Goal: Task Accomplishment & Management: Use online tool/utility

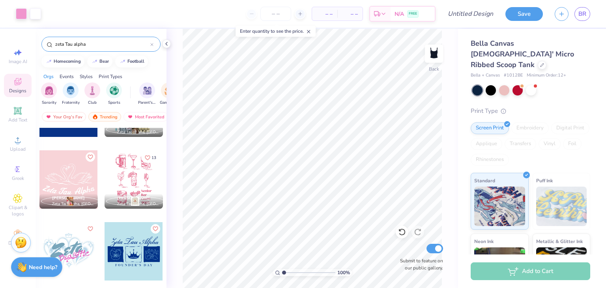
scroll to position [2349, 0]
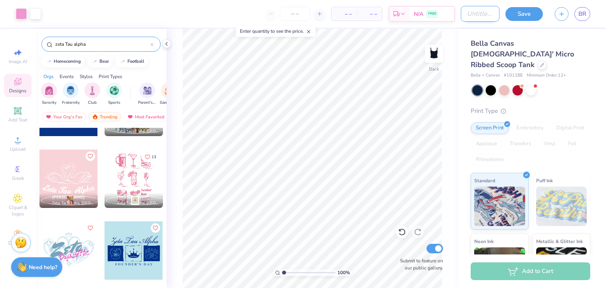
click at [461, 13] on input "Design Title" at bounding box center [480, 14] width 39 height 16
type input "philo shirts"
click at [357, 13] on div "– – Total" at bounding box center [369, 13] width 25 height 13
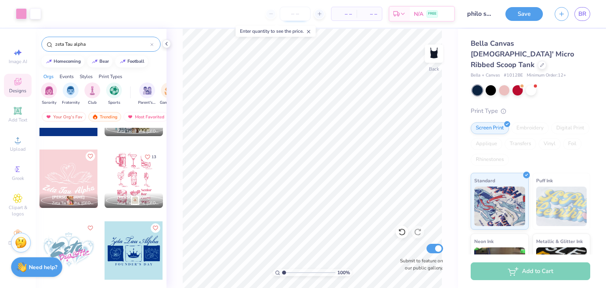
click at [292, 17] on input "number" at bounding box center [295, 14] width 31 height 14
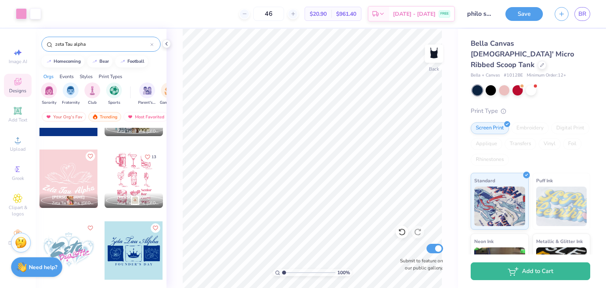
type input "46"
click at [531, 13] on button "Save" at bounding box center [524, 13] width 37 height 14
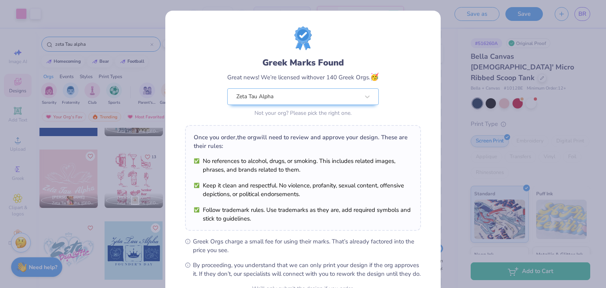
scroll to position [81, 0]
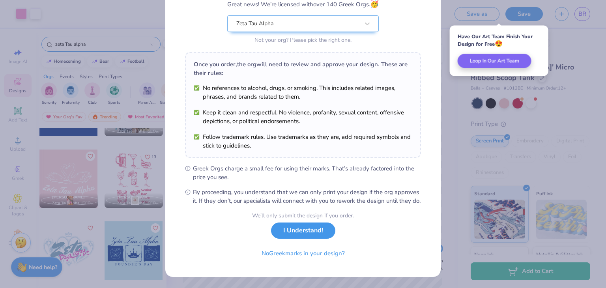
click at [307, 231] on button "I Understand!" at bounding box center [303, 231] width 64 height 16
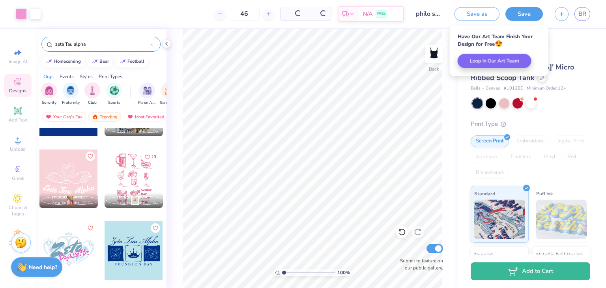
scroll to position [0, 0]
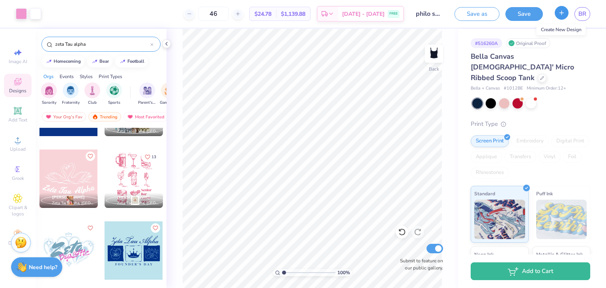
click at [561, 18] on button "button" at bounding box center [562, 13] width 14 height 14
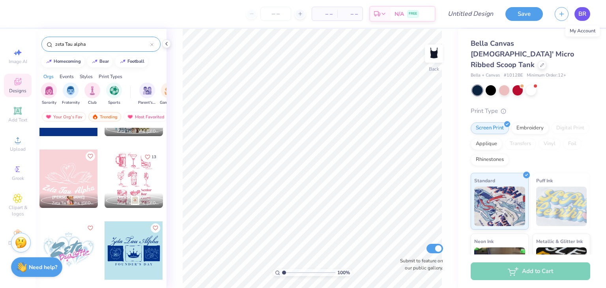
click at [581, 10] on span "BR" at bounding box center [583, 13] width 8 height 9
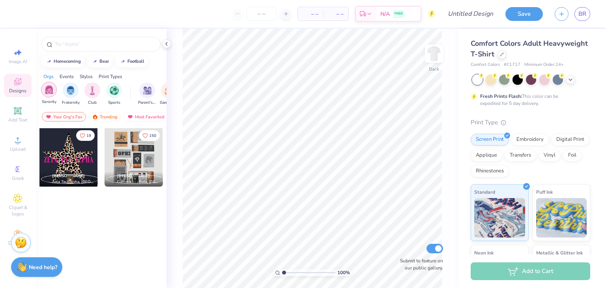
click at [44, 94] on div "filter for Sorority" at bounding box center [49, 90] width 16 height 16
click at [70, 42] on input "text" at bounding box center [104, 44] width 101 height 8
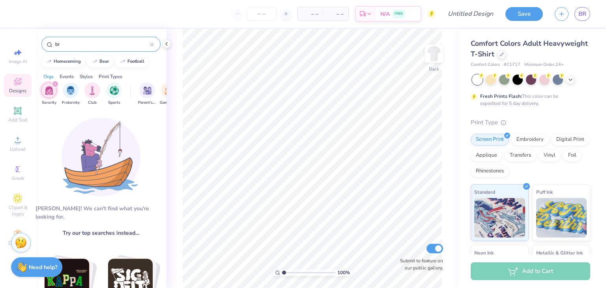
type input "b"
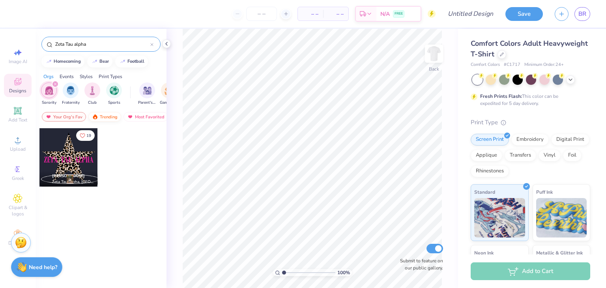
type input "Zeta Tau alpha"
click at [111, 115] on div "Trending" at bounding box center [104, 116] width 33 height 9
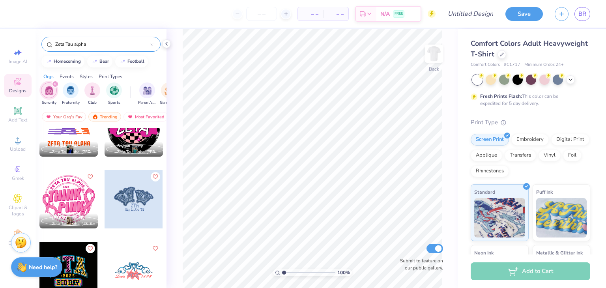
scroll to position [4053, 0]
click at [432, 61] on img at bounding box center [434, 54] width 32 height 32
click at [79, 193] on div at bounding box center [68, 199] width 58 height 58
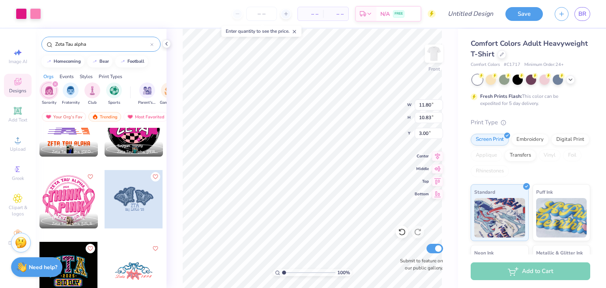
type input "11.80"
type input "10.83"
type input "5.14"
click at [433, 56] on img at bounding box center [434, 54] width 32 height 32
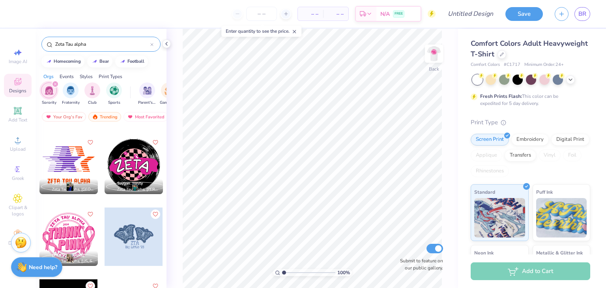
scroll to position [4014, 0]
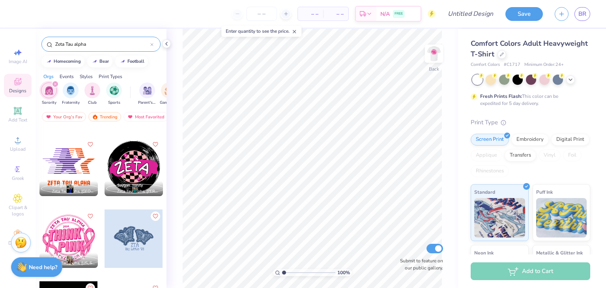
click at [59, 242] on div at bounding box center [68, 239] width 58 height 58
type input "3.95"
type input "3.63"
click at [428, 60] on img at bounding box center [434, 54] width 32 height 32
click at [432, 59] on img at bounding box center [434, 54] width 16 height 16
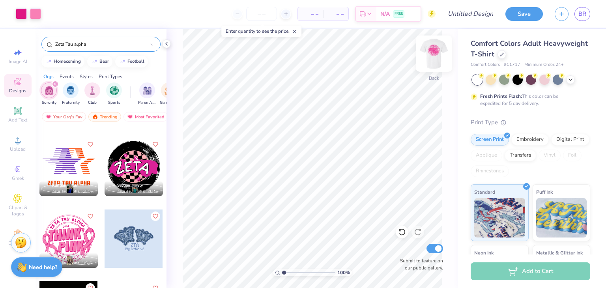
click at [426, 57] on img at bounding box center [434, 54] width 32 height 32
click at [437, 58] on img at bounding box center [434, 54] width 32 height 32
click at [469, 13] on input "Design Title" at bounding box center [480, 14] width 39 height 16
type input "philo week"
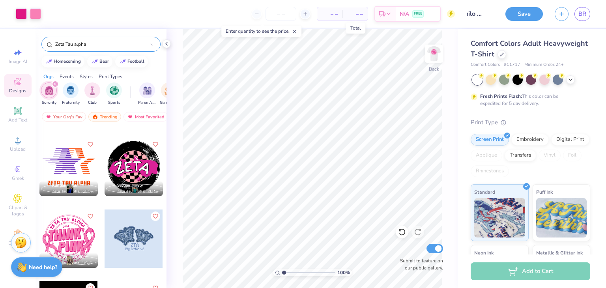
click at [356, 16] on span "– –" at bounding box center [355, 14] width 16 height 8
click at [333, 15] on span "– –" at bounding box center [330, 14] width 16 height 8
click at [292, 15] on input "number" at bounding box center [281, 14] width 31 height 14
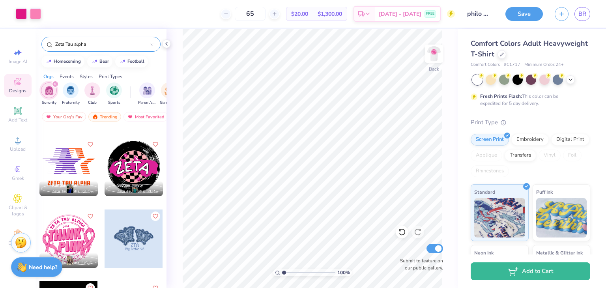
type input "65"
click at [528, 28] on div "Art colors 65 $20.00 Per Item $1,300.00 Total Est. Delivery Sep 19 - 22 FREE De…" at bounding box center [303, 144] width 606 height 288
click at [526, 18] on button "Save" at bounding box center [524, 13] width 37 height 14
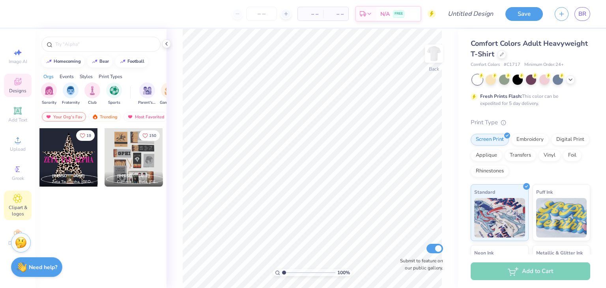
click at [17, 209] on span "Clipart & logos" at bounding box center [18, 210] width 28 height 13
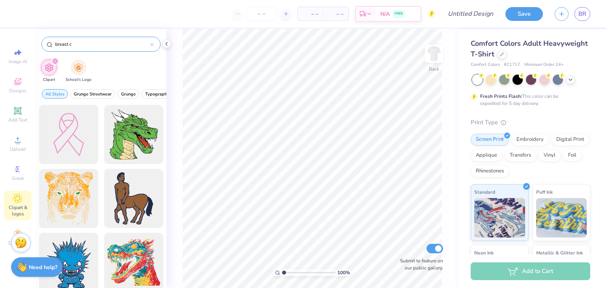
click at [98, 43] on input "breast c" at bounding box center [102, 44] width 96 height 8
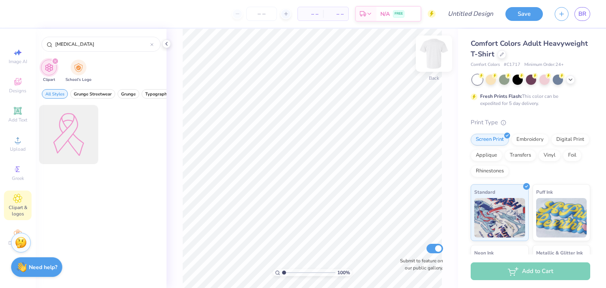
type input "[MEDICAL_DATA]"
click at [432, 64] on img at bounding box center [434, 54] width 32 height 32
click at [58, 138] on div at bounding box center [68, 134] width 65 height 65
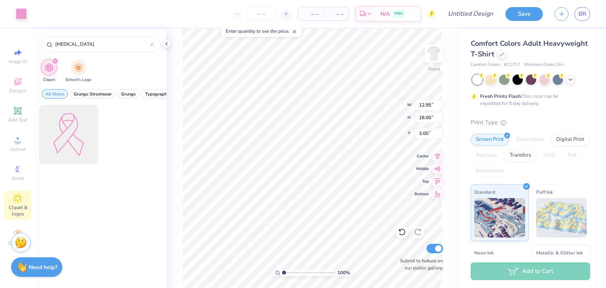
type input "12.50"
type input "17.38"
type input "11.61"
type input "16.14"
type input "11.25"
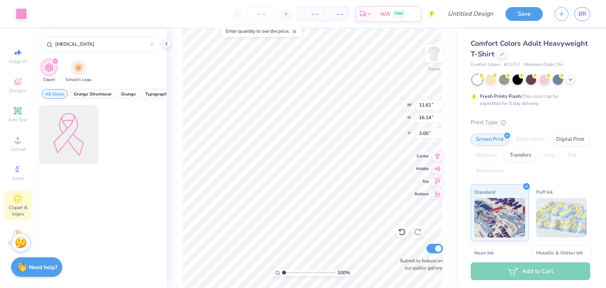
type input "15.64"
click at [427, 64] on img at bounding box center [434, 54] width 32 height 32
click at [19, 183] on div "Greek" at bounding box center [18, 172] width 28 height 23
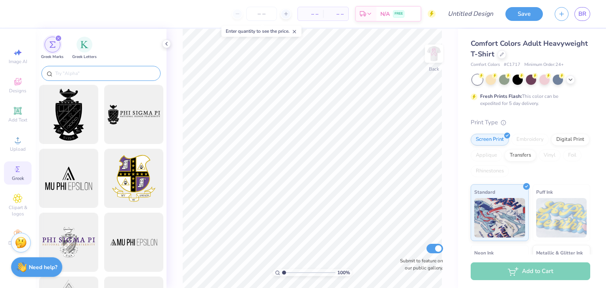
click at [105, 75] on input "text" at bounding box center [104, 73] width 101 height 8
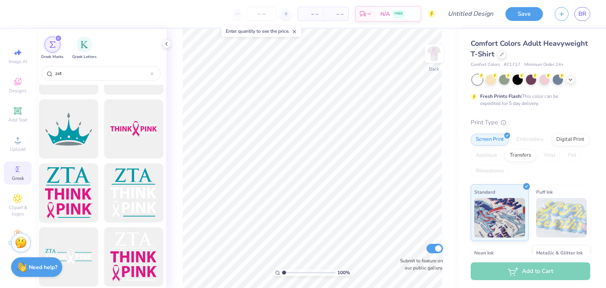
scroll to position [496, 0]
type input "zet"
click at [438, 50] on img at bounding box center [434, 54] width 32 height 32
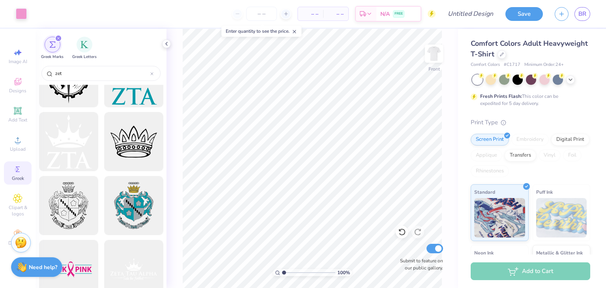
scroll to position [0, 0]
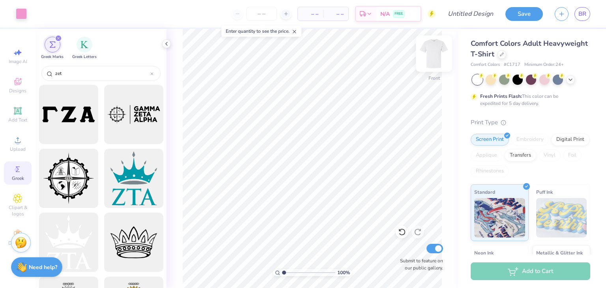
click at [431, 58] on img at bounding box center [434, 54] width 32 height 32
click at [435, 56] on img at bounding box center [434, 54] width 32 height 32
click at [15, 113] on icon at bounding box center [17, 110] width 7 height 7
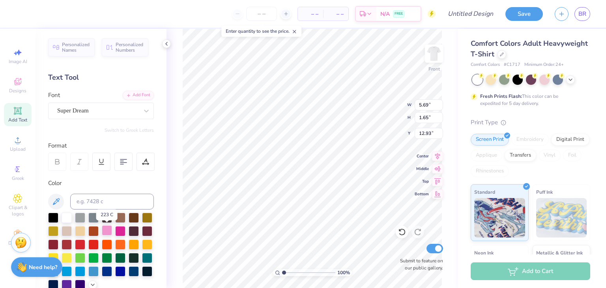
click at [107, 230] on div at bounding box center [107, 230] width 10 height 10
type textarea "T"
type textarea "Zeta Tau Alpha"
click at [126, 109] on div "Super Dream" at bounding box center [97, 111] width 83 height 12
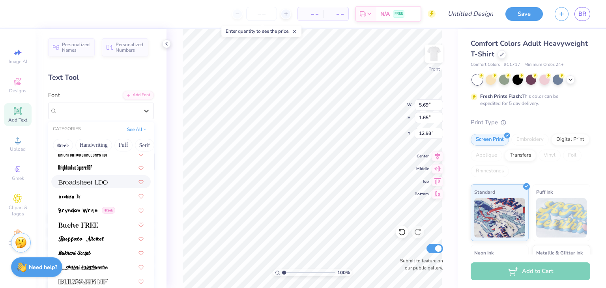
scroll to position [660, 0]
click at [103, 238] on img at bounding box center [81, 239] width 46 height 6
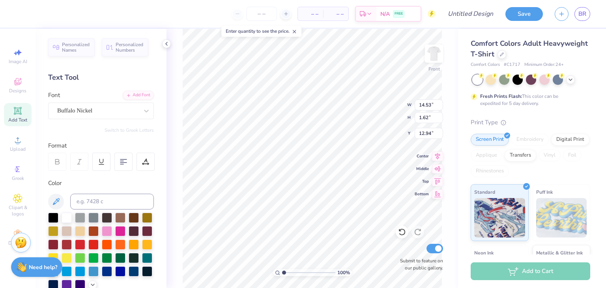
type input "8.36"
type input "0.93"
type input "10.82"
type input "8.40"
type input "0.94"
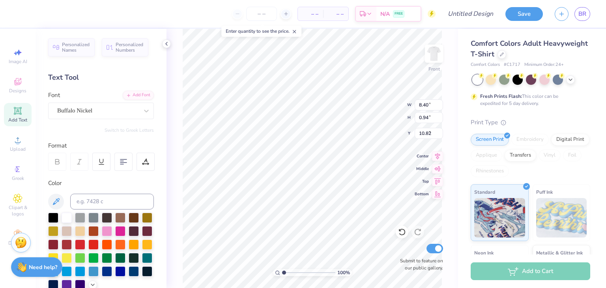
type input "5.77"
type input "6.67"
type input "8.62"
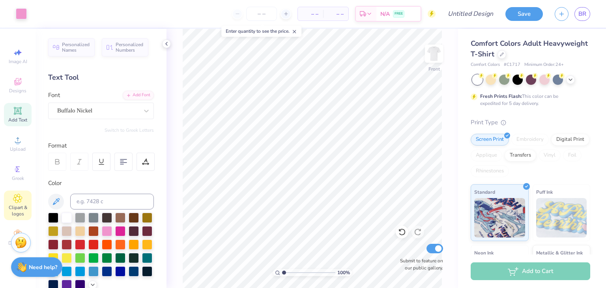
click at [13, 205] on span "Clipart & logos" at bounding box center [18, 210] width 28 height 13
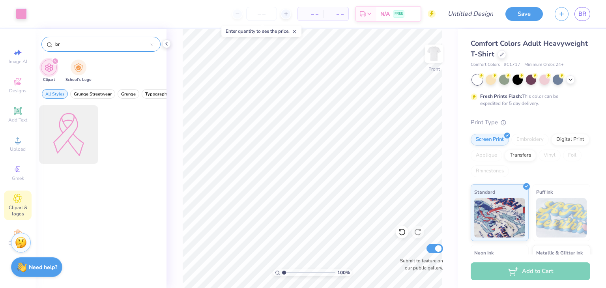
type input "b"
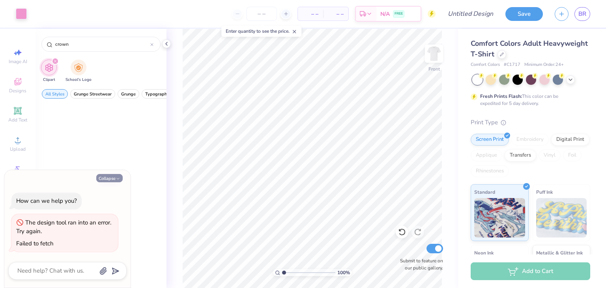
type input "crown"
click at [120, 175] on button "Collapse" at bounding box center [109, 178] width 26 height 8
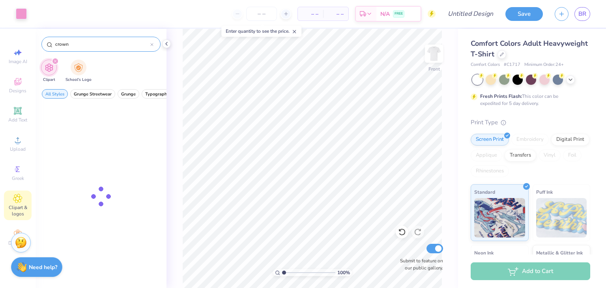
click at [116, 40] on input "crown" at bounding box center [102, 44] width 96 height 8
click at [15, 84] on icon at bounding box center [18, 82] width 6 height 5
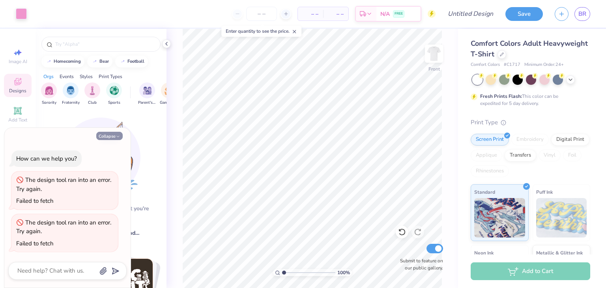
click at [117, 138] on icon "button" at bounding box center [118, 136] width 5 height 5
type textarea "x"
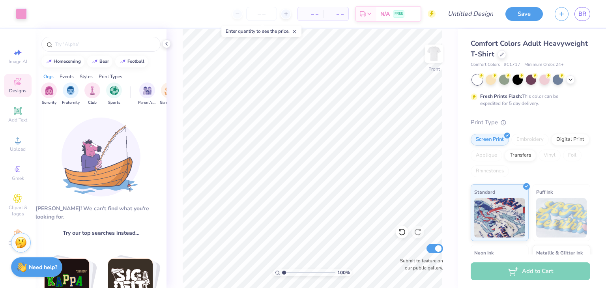
click at [12, 79] on div "Designs" at bounding box center [18, 85] width 28 height 23
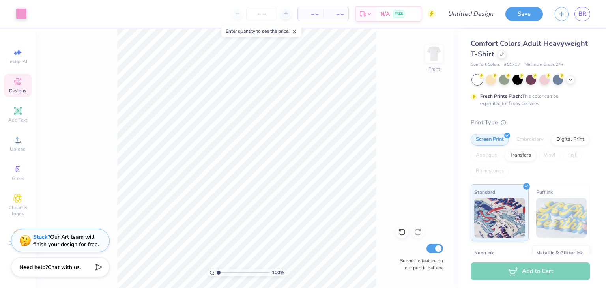
click at [12, 90] on span "Designs" at bounding box center [17, 91] width 17 height 6
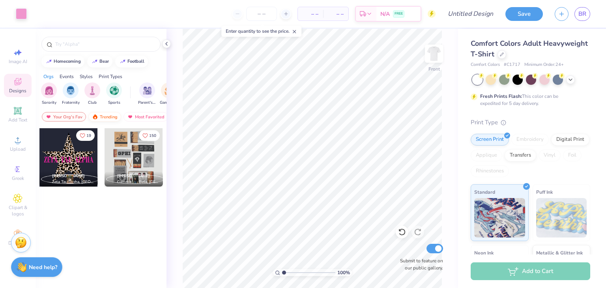
click at [113, 114] on div "Trending" at bounding box center [104, 116] width 33 height 9
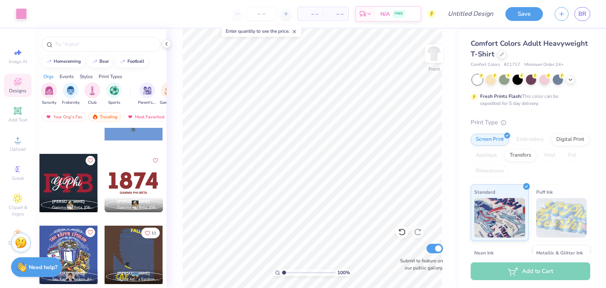
scroll to position [3349, 0]
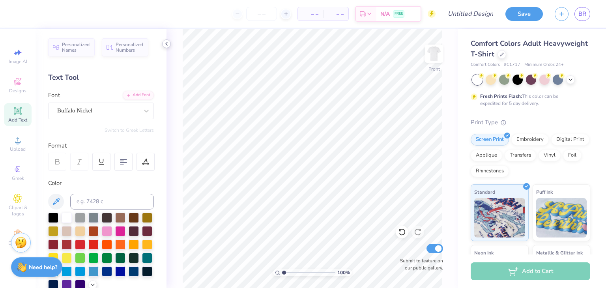
click at [167, 43] on polyline at bounding box center [167, 43] width 2 height 3
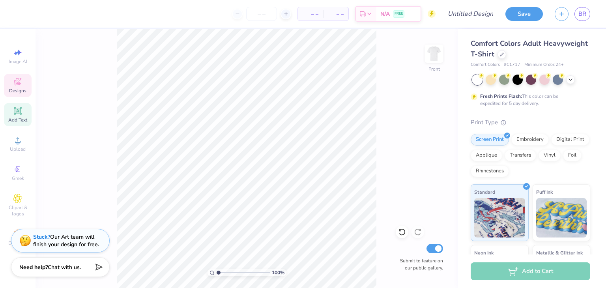
click at [22, 88] on span "Designs" at bounding box center [17, 91] width 17 height 6
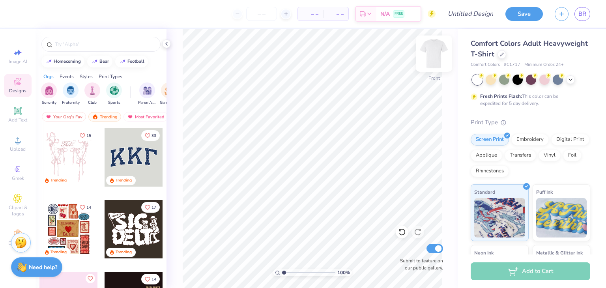
click at [436, 60] on img at bounding box center [434, 54] width 32 height 32
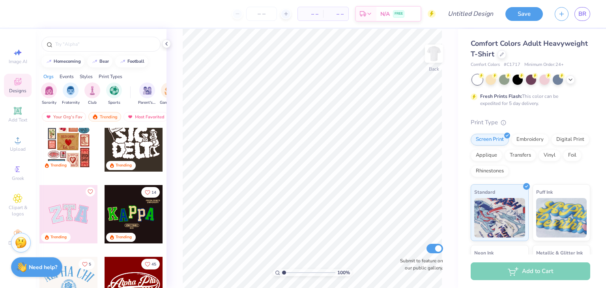
scroll to position [86, 0]
click at [546, 79] on div at bounding box center [545, 79] width 10 height 10
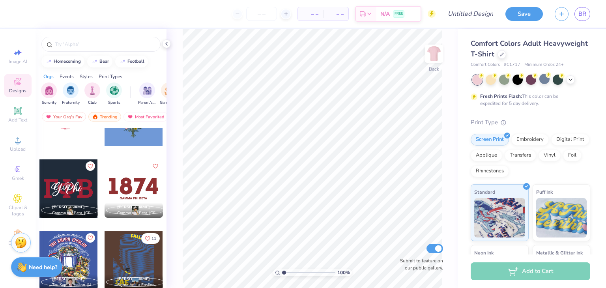
scroll to position [3347, 0]
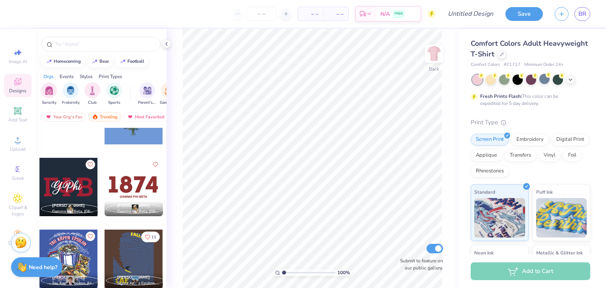
click at [88, 198] on div at bounding box center [68, 187] width 58 height 58
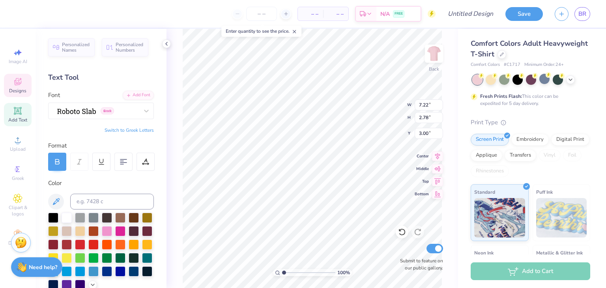
type textarea "G"
type textarea "z"
type textarea "ZTA"
type input "4.45"
type input "2.04"
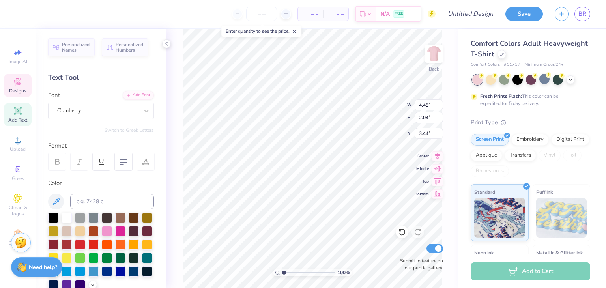
type input "3.44"
type textarea "Think Pink"
click at [122, 232] on div at bounding box center [120, 230] width 10 height 10
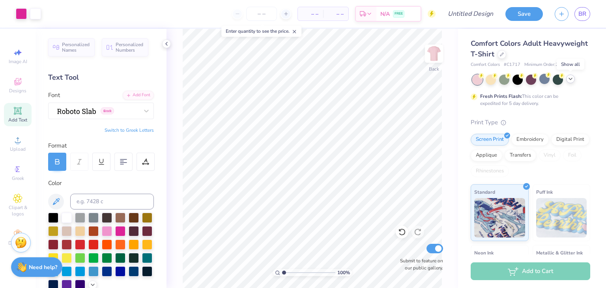
click at [570, 78] on icon at bounding box center [571, 79] width 6 height 6
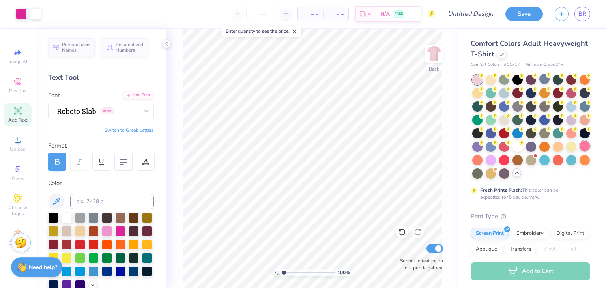
click at [583, 144] on div at bounding box center [585, 146] width 10 height 10
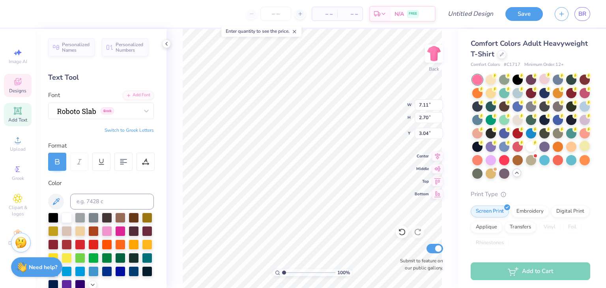
type input "6.31"
type input "2.40"
type input "4.45"
type input "2.03"
type input "3.44"
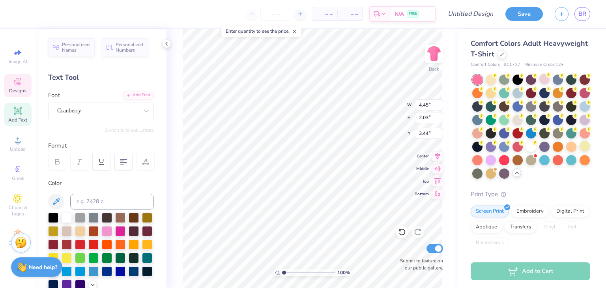
type input "3.86"
type input "1.76"
type input "3.44"
type input "5.43"
type input "2.06"
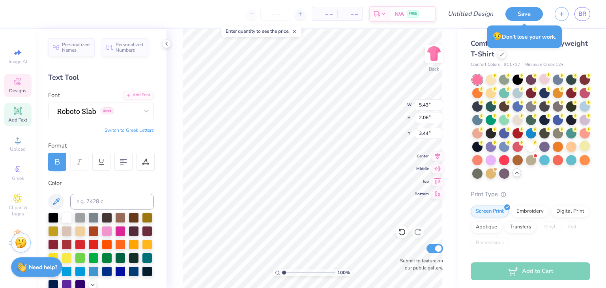
type input "4.72"
type input "1.79"
type input "3.86"
type input "1.76"
type input "3.86"
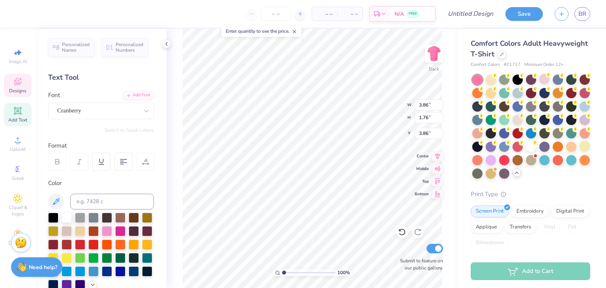
type input "3.14"
type input "1.44"
type input "3.62"
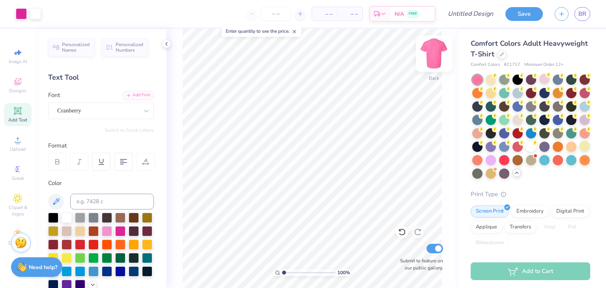
click at [432, 56] on img at bounding box center [434, 54] width 32 height 32
click at [16, 91] on span "Designs" at bounding box center [17, 91] width 17 height 6
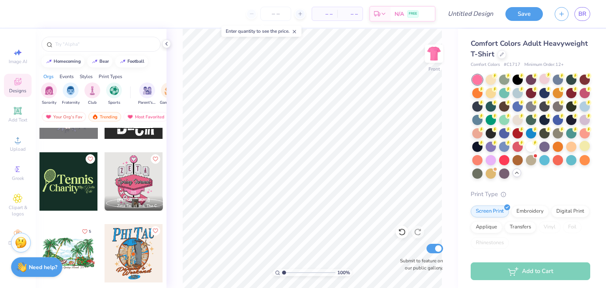
scroll to position [12260, 0]
click at [134, 177] on div at bounding box center [134, 182] width 58 height 58
click at [156, 159] on icon "Like" at bounding box center [155, 158] width 5 height 4
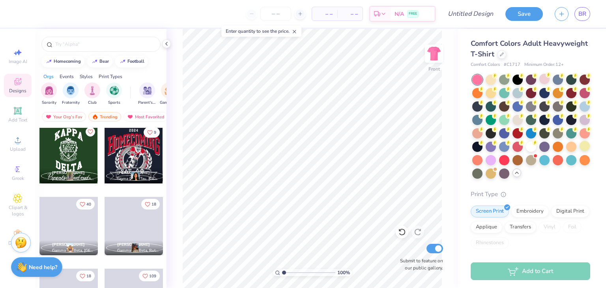
scroll to position [22043, 0]
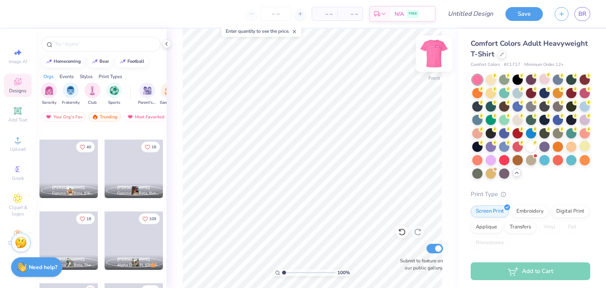
click at [435, 59] on img at bounding box center [434, 54] width 32 height 32
click at [435, 59] on img at bounding box center [434, 54] width 16 height 16
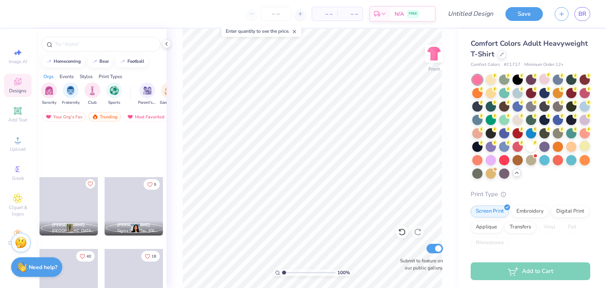
scroll to position [21933, 0]
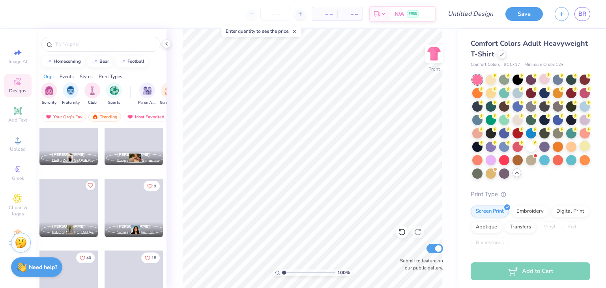
click at [69, 77] on div "Events" at bounding box center [67, 76] width 14 height 7
click at [135, 88] on img "filter for Philanthropy" at bounding box center [136, 89] width 9 height 9
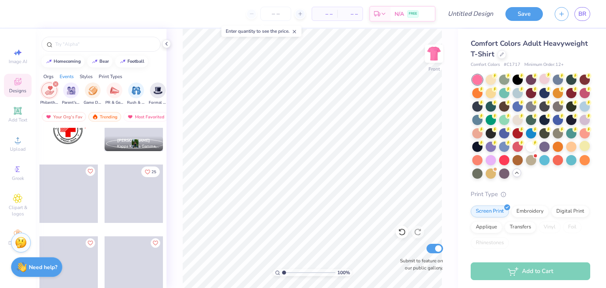
scroll to position [1618, 0]
click at [71, 113] on div "Your Org's Fav" at bounding box center [64, 116] width 44 height 9
